Goal: Contribute content: Add original content to the website for others to see

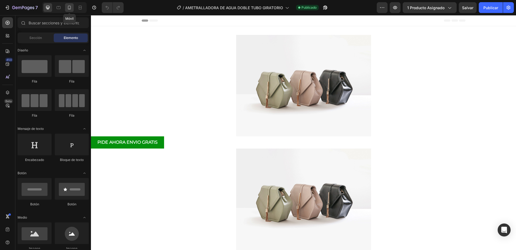
click at [70, 8] on icon at bounding box center [69, 7] width 5 height 5
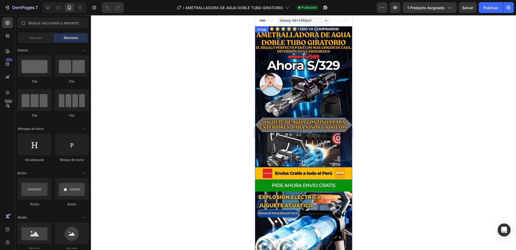
click at [298, 69] on img at bounding box center [303, 102] width 97 height 153
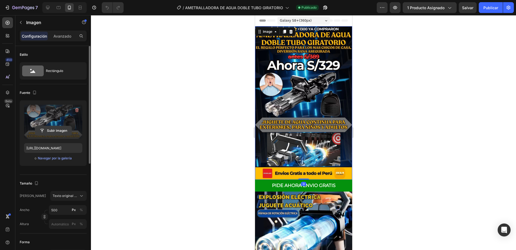
click at [57, 130] on input "file" at bounding box center [53, 130] width 36 height 9
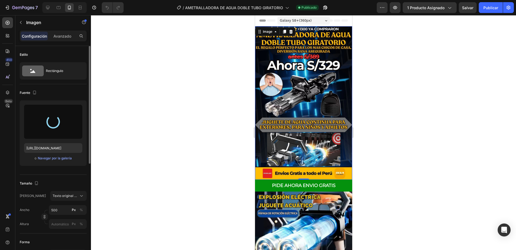
type input "[URL][DOMAIN_NAME]"
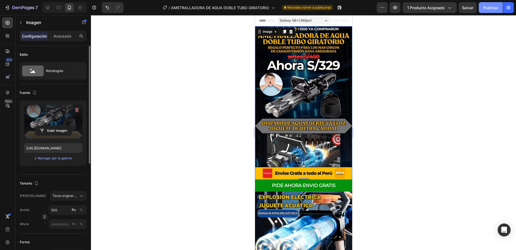
click at [485, 5] on font "Publicar" at bounding box center [491, 8] width 15 height 6
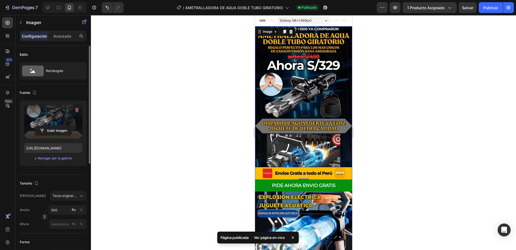
click at [393, 106] on div at bounding box center [303, 132] width 425 height 234
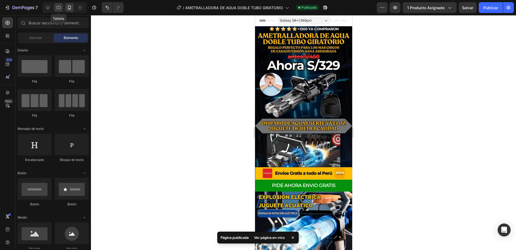
click at [57, 9] on icon at bounding box center [58, 7] width 5 height 5
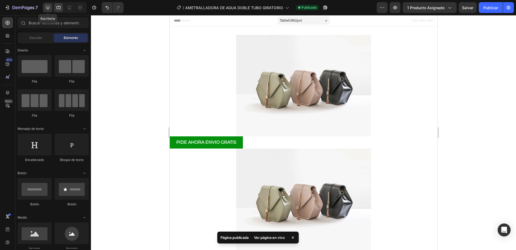
click at [49, 7] on icon at bounding box center [47, 7] width 5 height 5
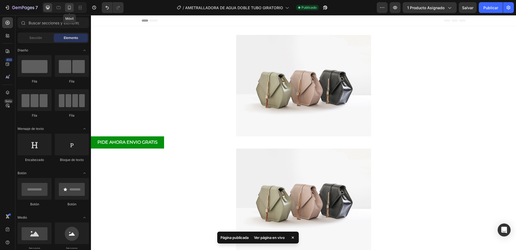
click at [68, 9] on icon at bounding box center [69, 7] width 5 height 5
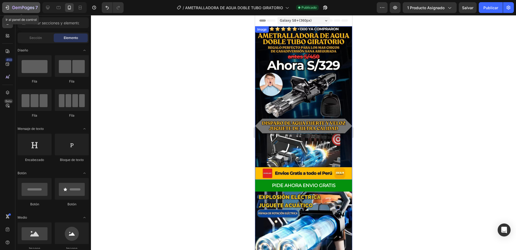
click at [25, 6] on icon "button" at bounding box center [23, 8] width 22 height 5
